Goal: Complete application form

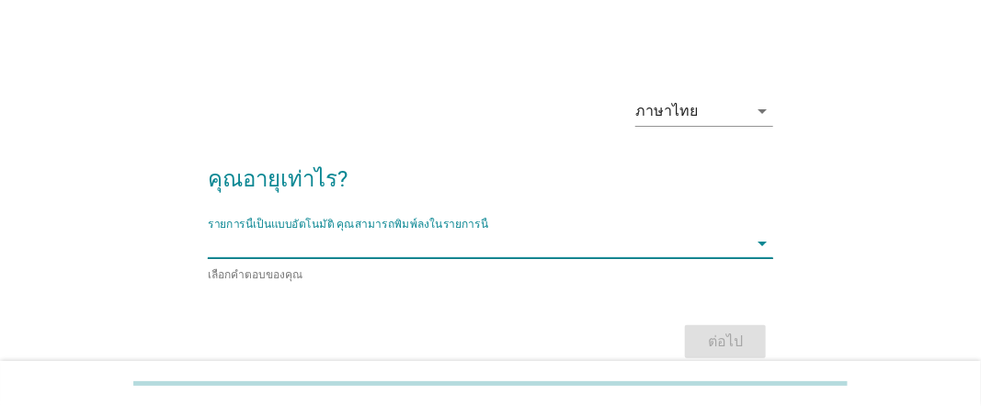
click at [326, 256] on input "รายการนี้เป็นแบบอัตโนมัติ คุณสามารถพิมพ์ลงในรายการนี้" at bounding box center [478, 243] width 540 height 29
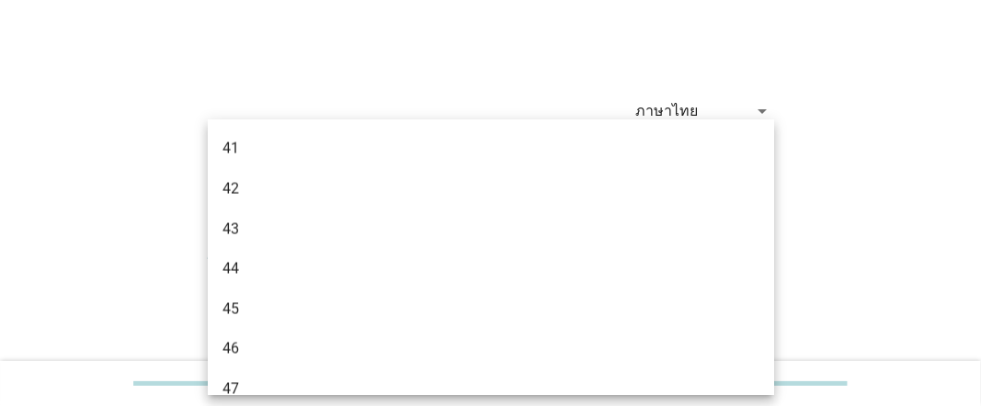
scroll to position [1195, 0]
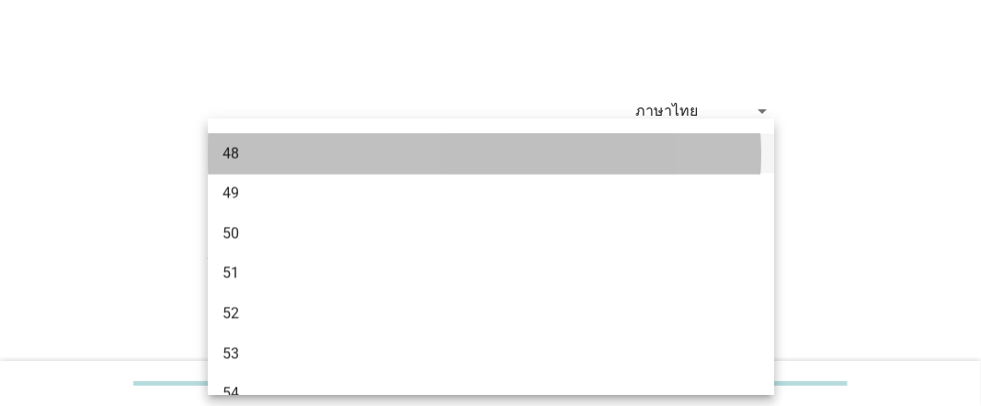
click at [298, 147] on div "48" at bounding box center [468, 154] width 492 height 22
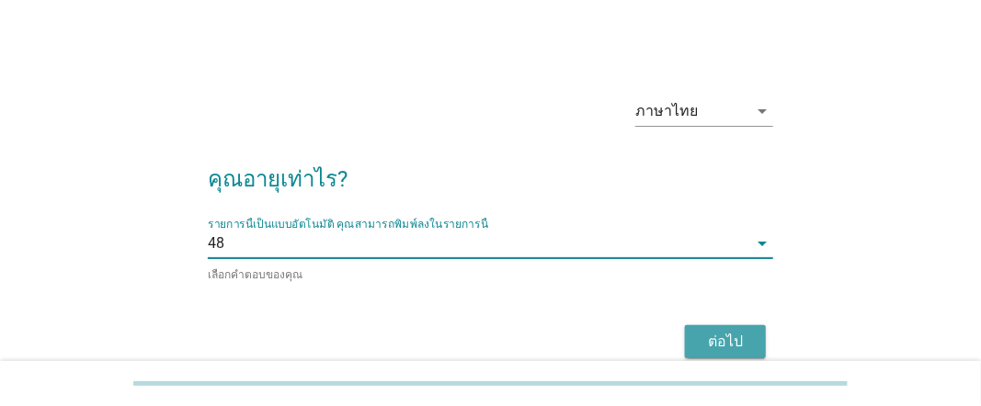
click at [762, 338] on button "ต่อไป" at bounding box center [725, 341] width 81 height 33
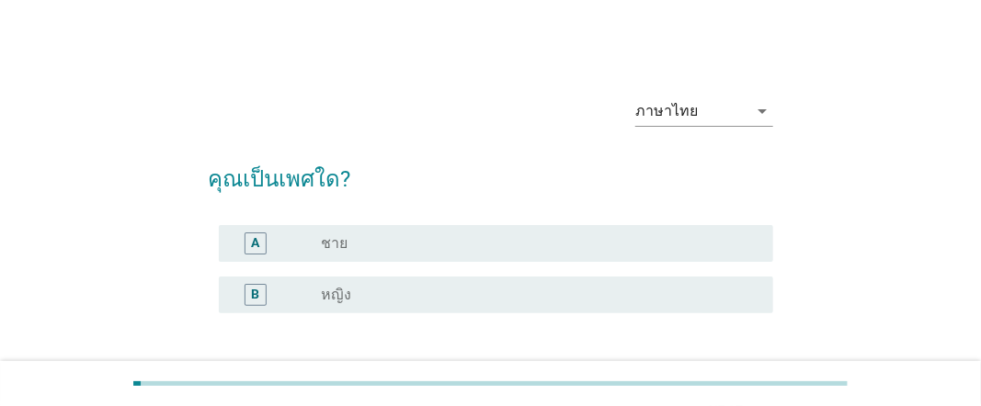
click at [549, 294] on div "radio_button_unchecked หญิง" at bounding box center [532, 295] width 423 height 18
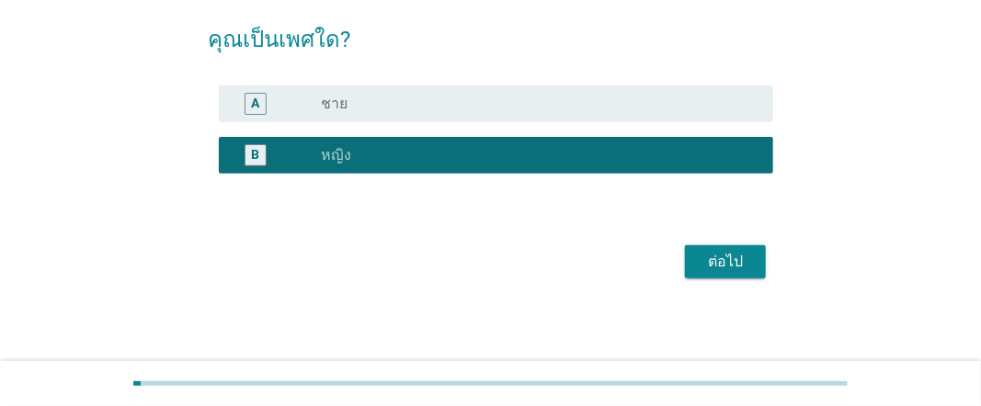
scroll to position [143, 0]
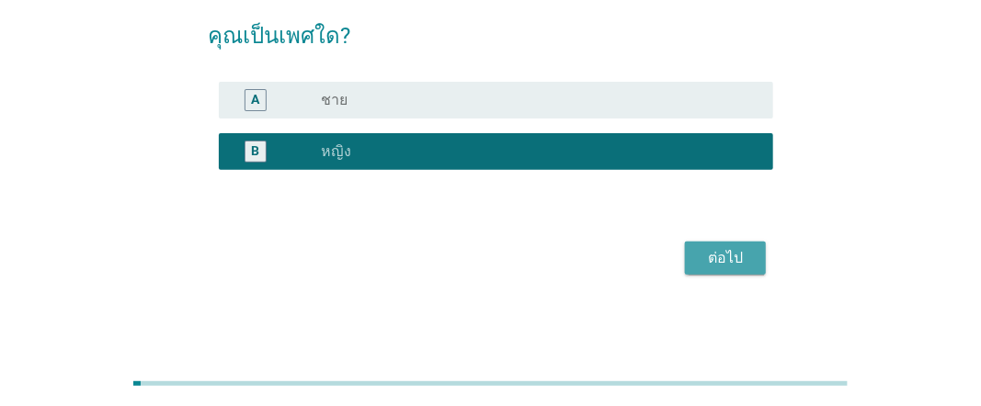
click at [750, 249] on div "ต่อไป" at bounding box center [725, 258] width 51 height 22
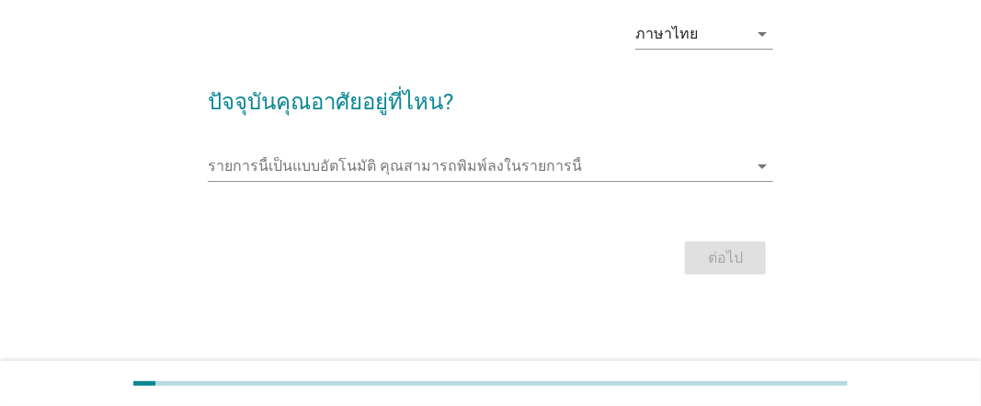
scroll to position [0, 0]
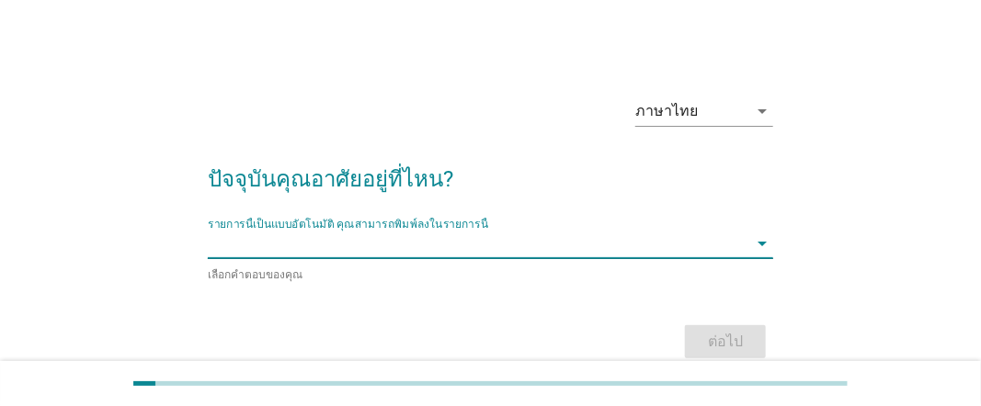
click at [567, 246] on input "รายการนี้เป็นแบบอัตโนมัติ คุณสามารถพิมพ์ลงในรายการนี้" at bounding box center [478, 243] width 540 height 29
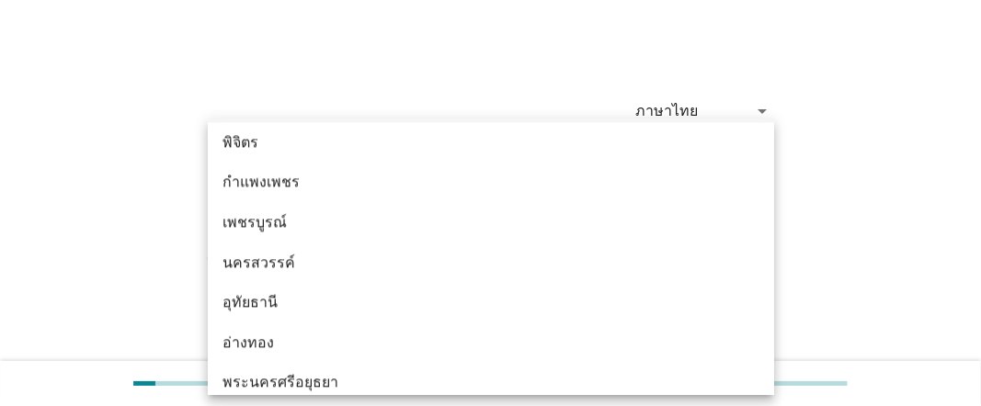
scroll to position [1563, 0]
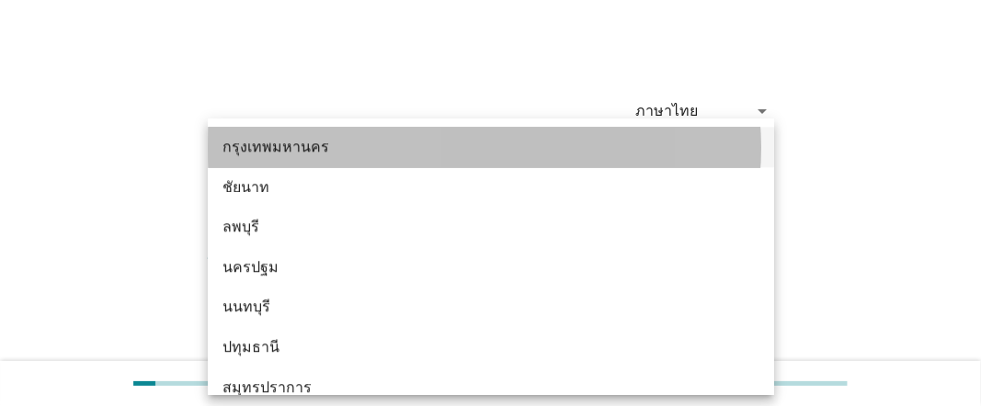
click at [454, 134] on div "กรุงเทพมหานคร" at bounding box center [491, 147] width 566 height 40
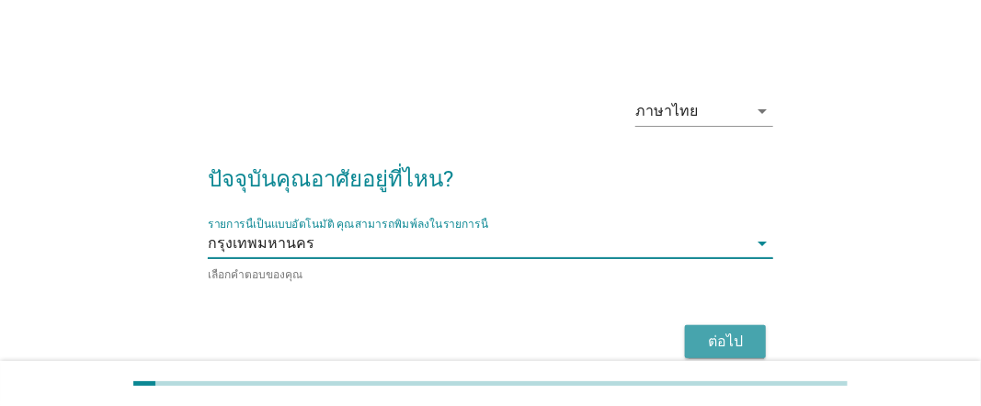
click at [725, 331] on div "ต่อไป" at bounding box center [725, 342] width 51 height 22
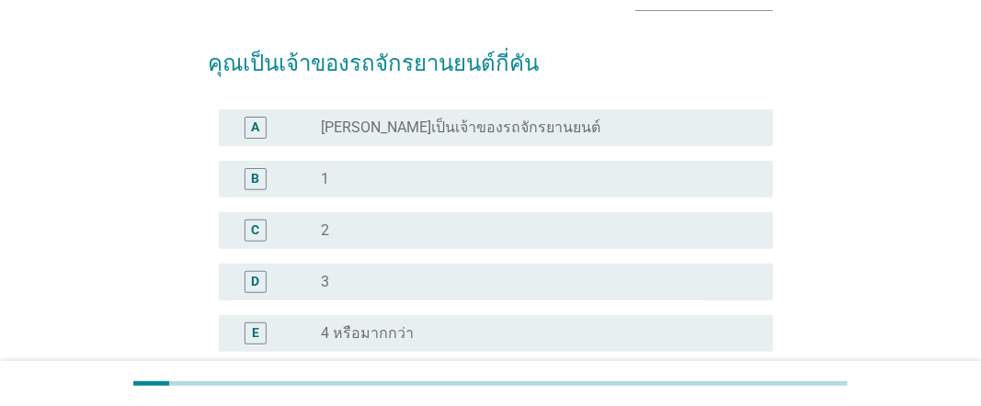
scroll to position [184, 0]
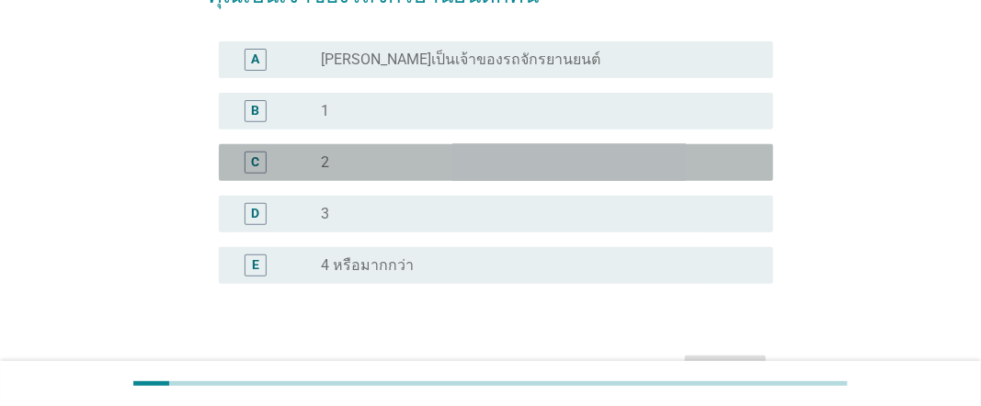
click at [479, 159] on div "radio_button_unchecked 2" at bounding box center [532, 163] width 423 height 18
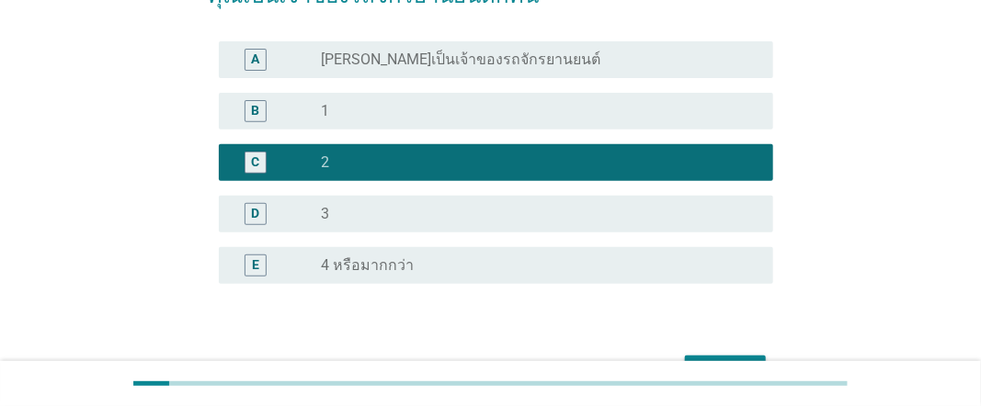
scroll to position [276, 0]
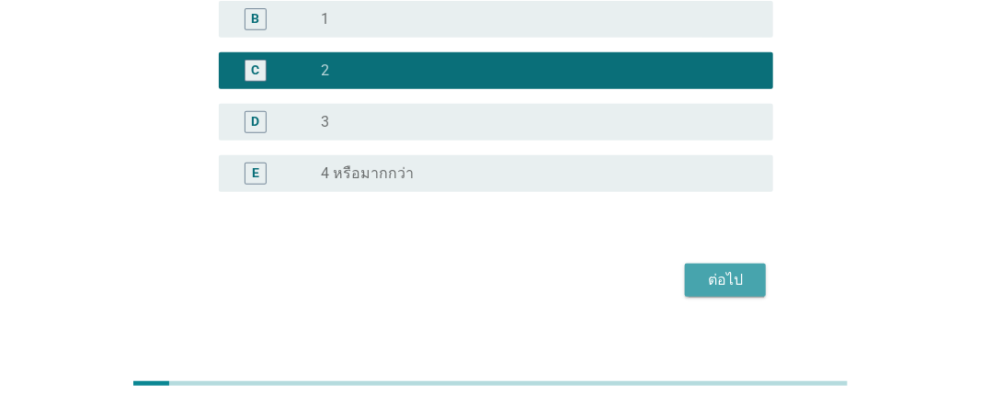
click at [742, 266] on button "ต่อไป" at bounding box center [725, 280] width 81 height 33
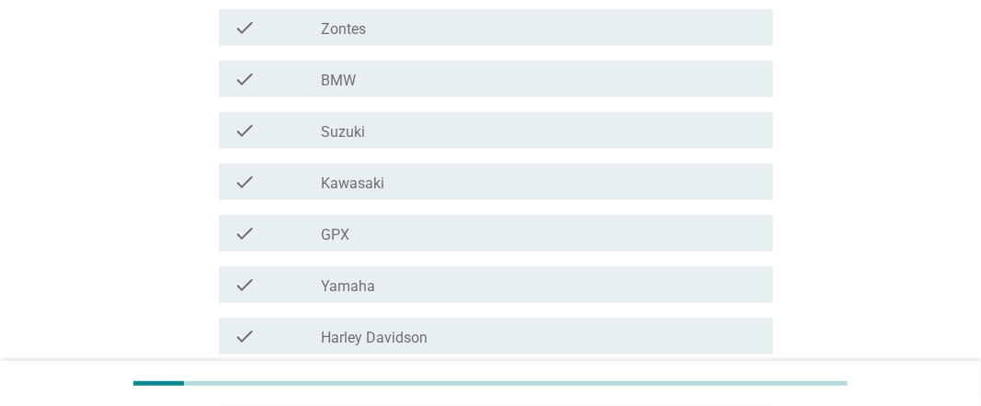
click at [497, 290] on div "check_box_outline_blank Yamaha" at bounding box center [540, 285] width 438 height 22
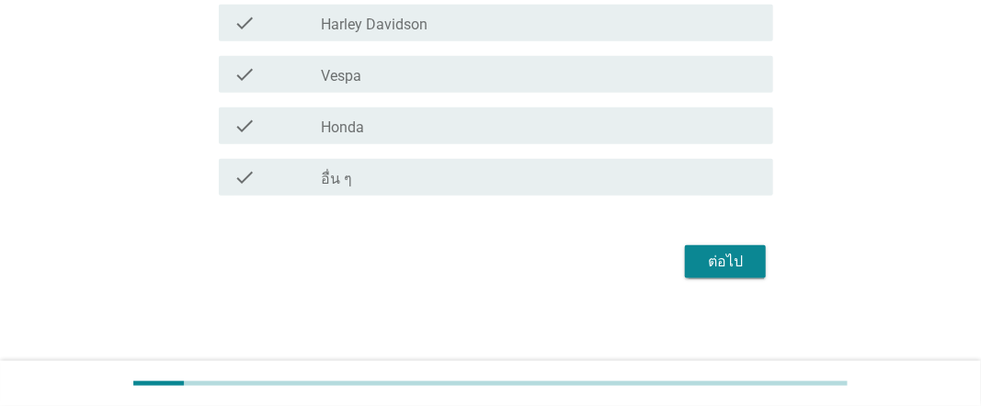
scroll to position [592, 0]
click at [718, 264] on div "ต่อไป" at bounding box center [725, 259] width 51 height 22
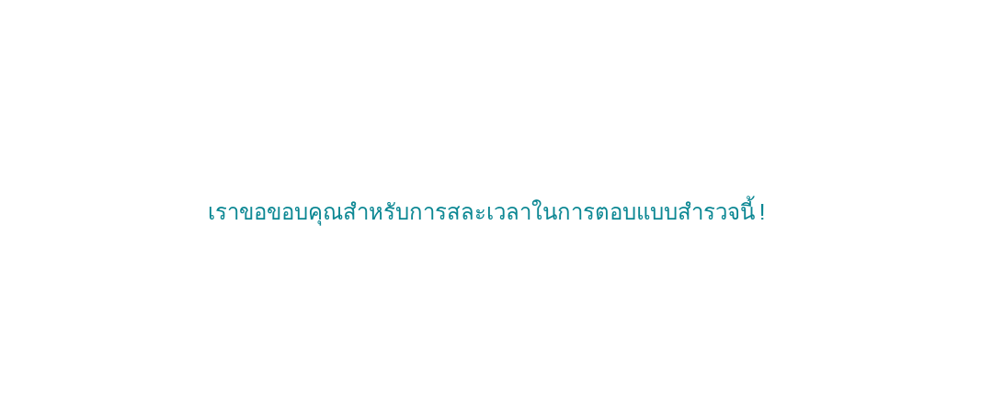
scroll to position [0, 0]
